Goal: Task Accomplishment & Management: Manage account settings

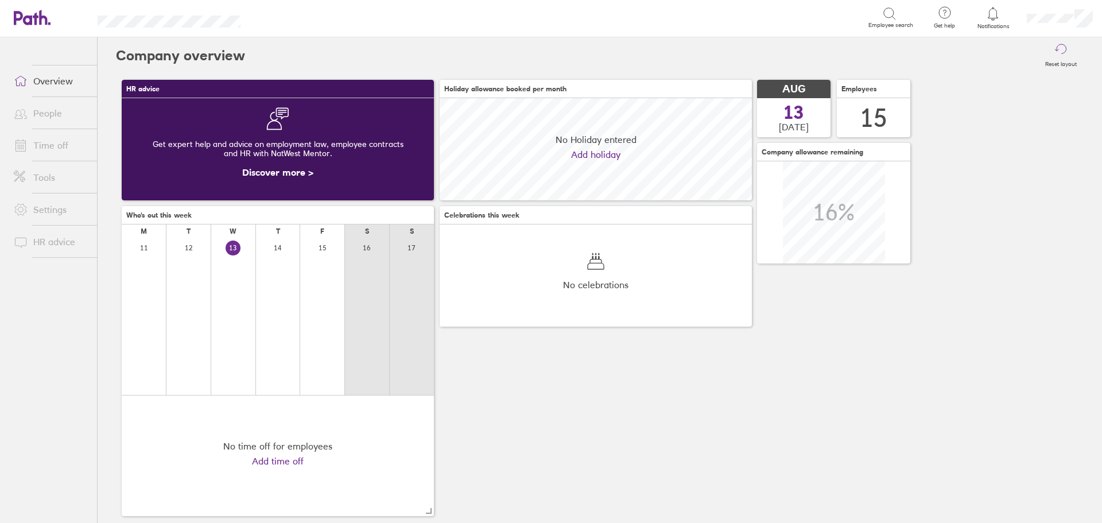
scroll to position [102, 312]
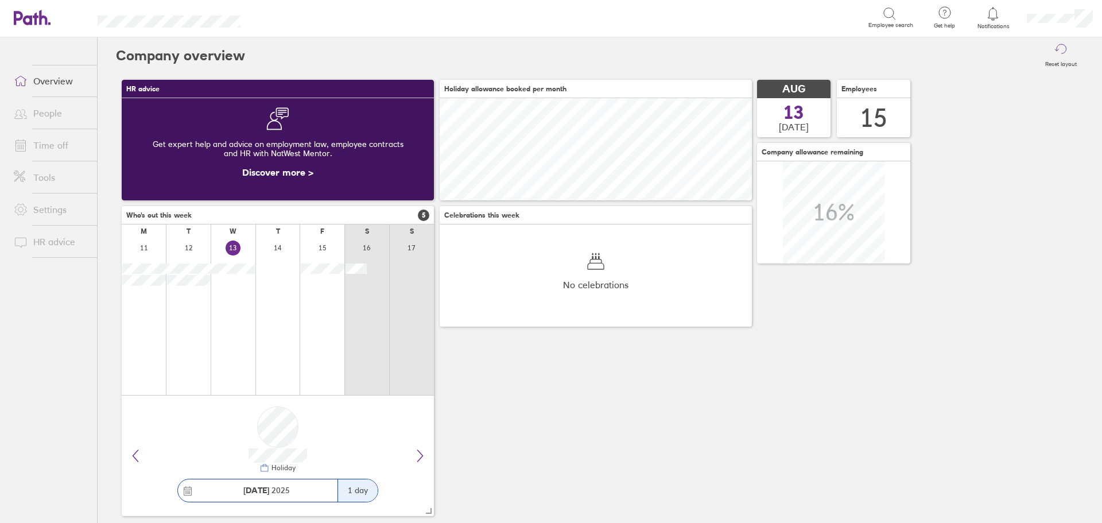
click at [54, 147] on link "Time off" at bounding box center [51, 145] width 92 height 23
